Goal: Information Seeking & Learning: Learn about a topic

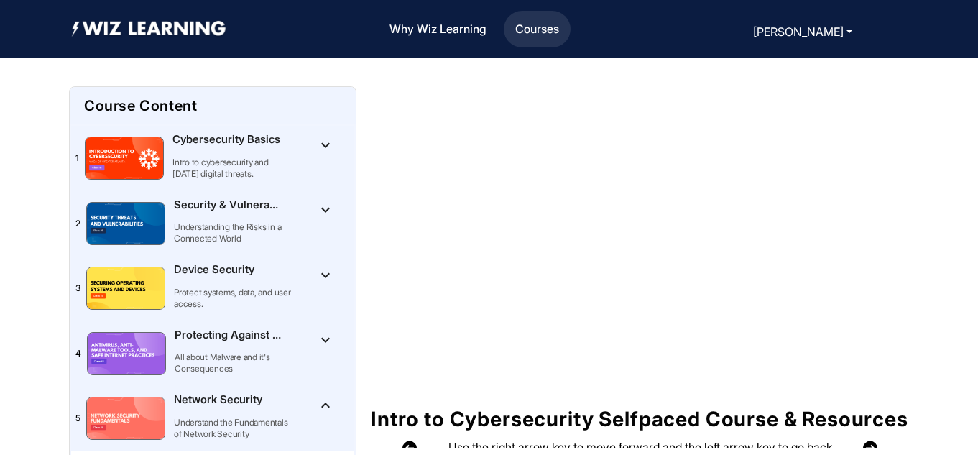
click at [531, 37] on link "Courses" at bounding box center [536, 29] width 55 height 31
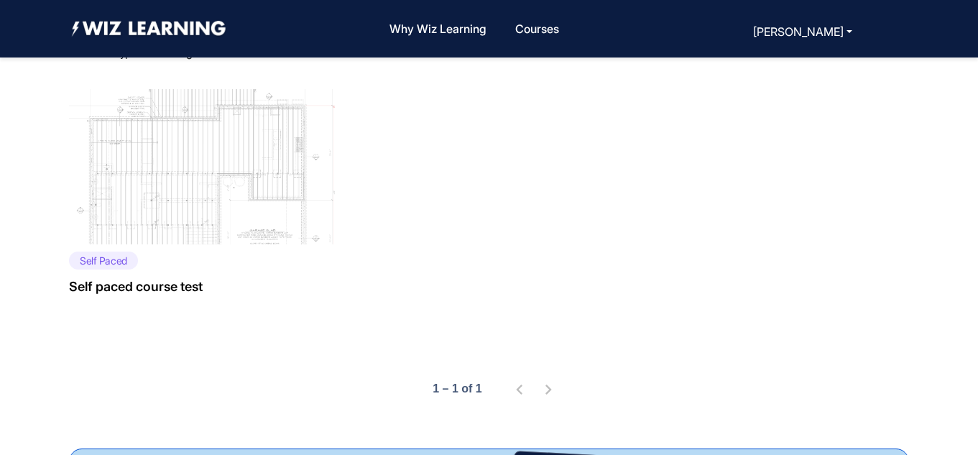
scroll to position [450, 0]
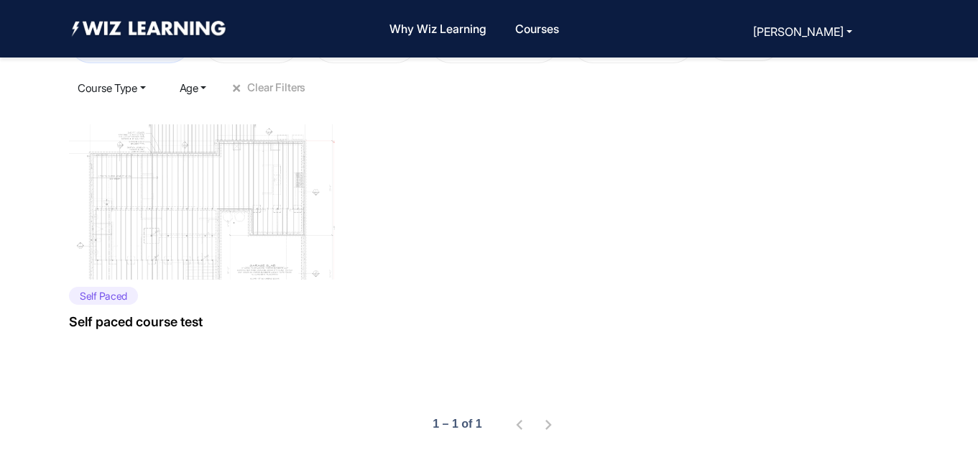
click at [223, 219] on img at bounding box center [207, 201] width 276 height 155
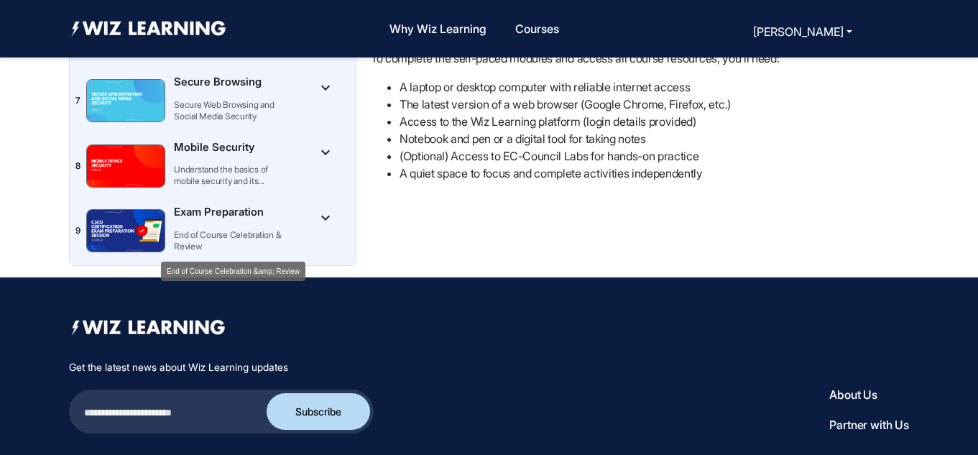
scroll to position [252, 0]
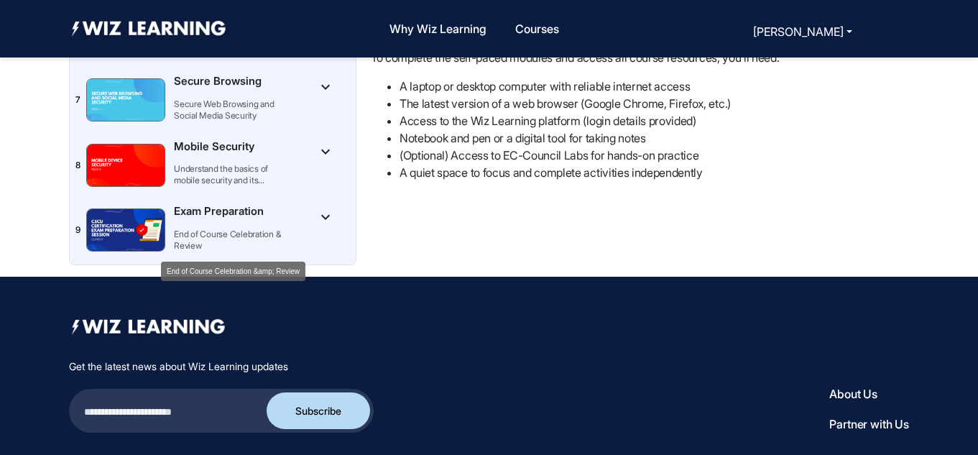
click at [244, 234] on p "End of Course Celebration & Review" at bounding box center [233, 239] width 119 height 23
click at [153, 228] on img "Toggle [object Object]Exam Preparation" at bounding box center [126, 230] width 78 height 42
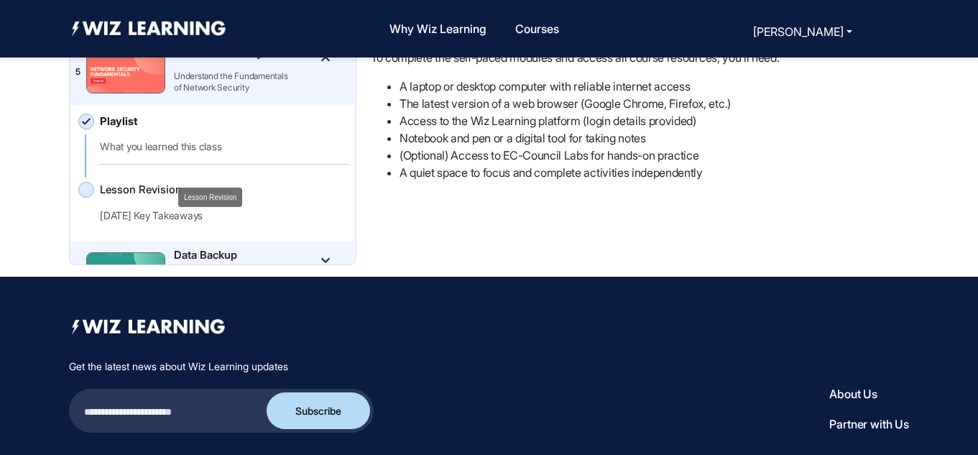
scroll to position [93, 0]
click at [89, 191] on span at bounding box center [86, 190] width 16 height 16
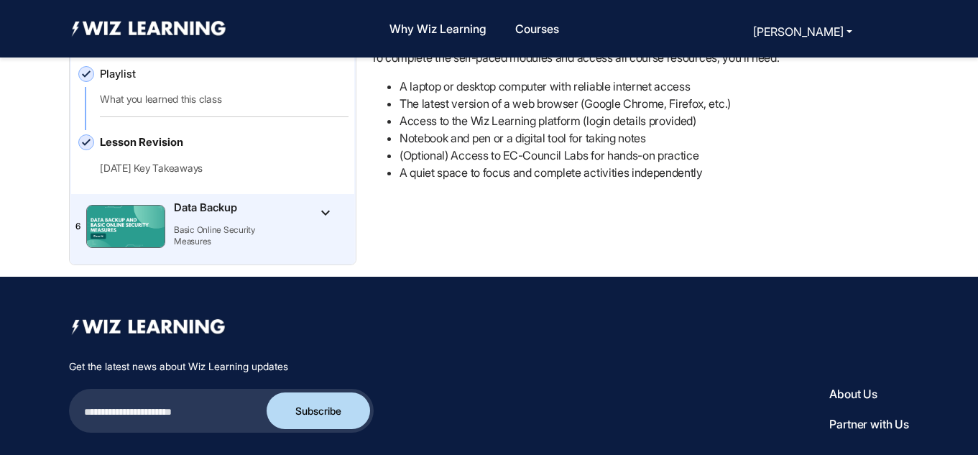
scroll to position [144, 0]
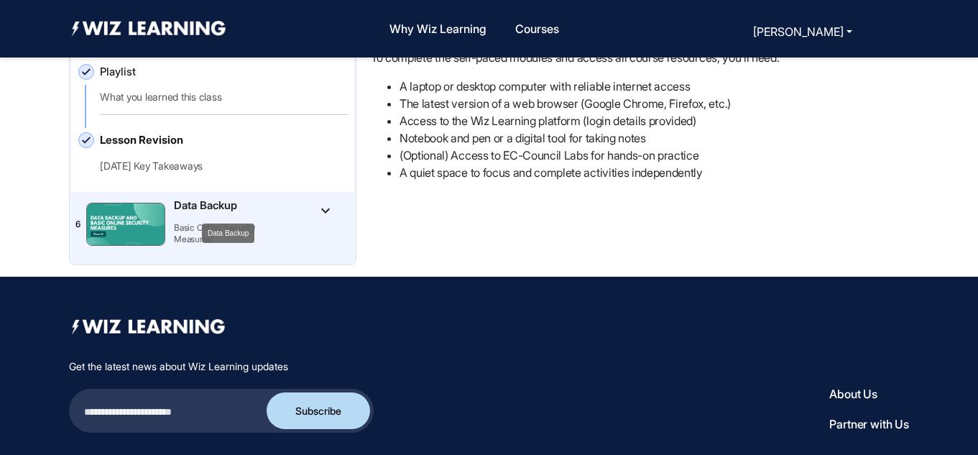
click at [263, 213] on mat-tooltip-component "Data Backup" at bounding box center [228, 233] width 73 height 40
click at [317, 211] on mat-icon "keyboard_arrow_down" at bounding box center [325, 210] width 17 height 17
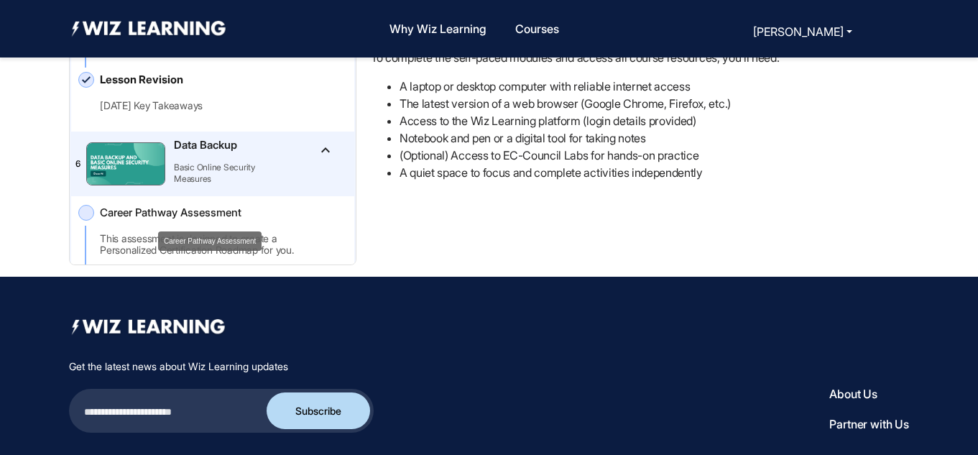
click at [169, 212] on span "Career Pathway Assessment" at bounding box center [211, 213] width 223 height 17
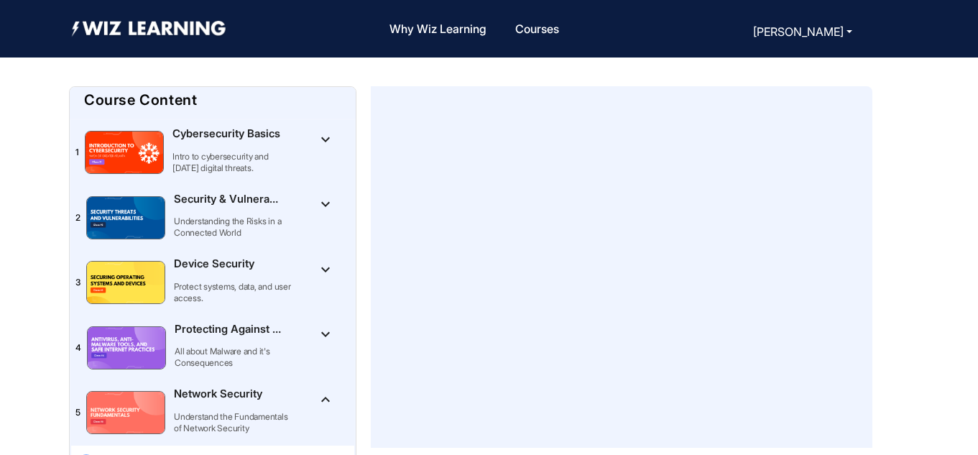
scroll to position [4, 0]
